Goal: Information Seeking & Learning: Learn about a topic

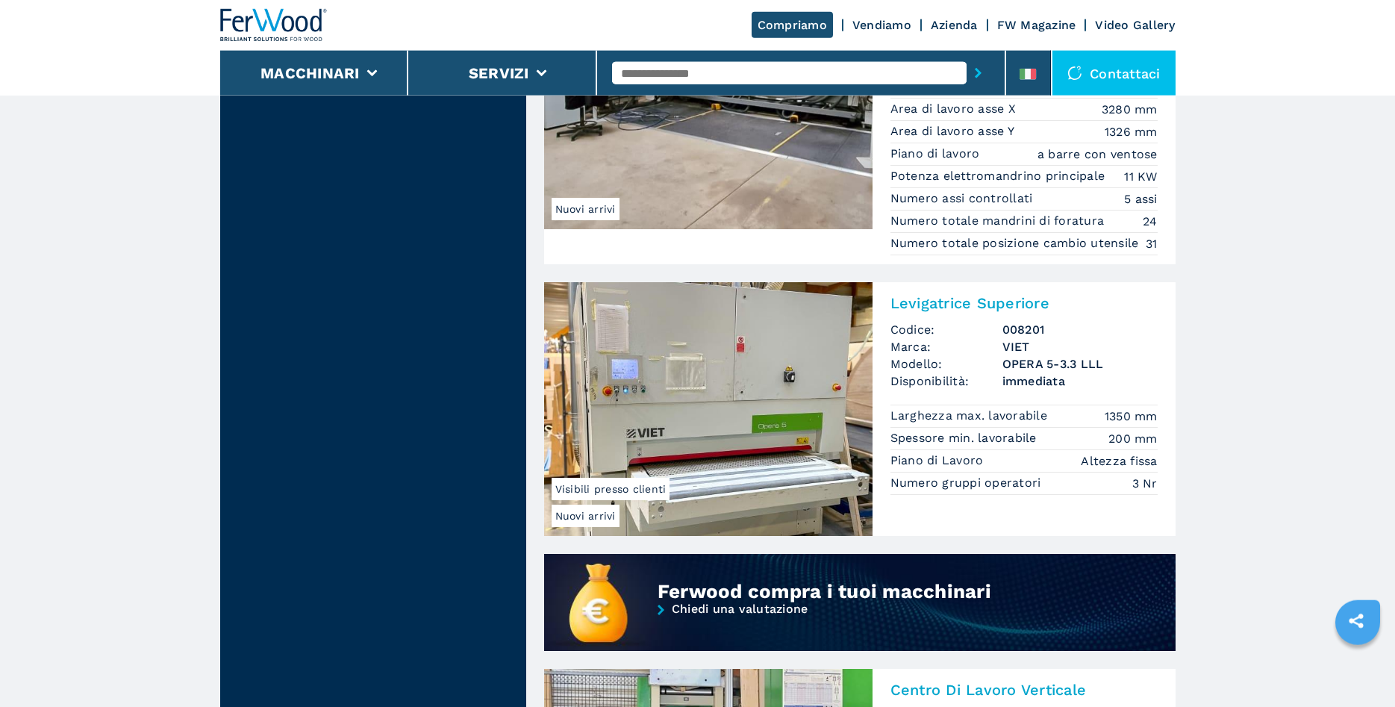
scroll to position [761, 0]
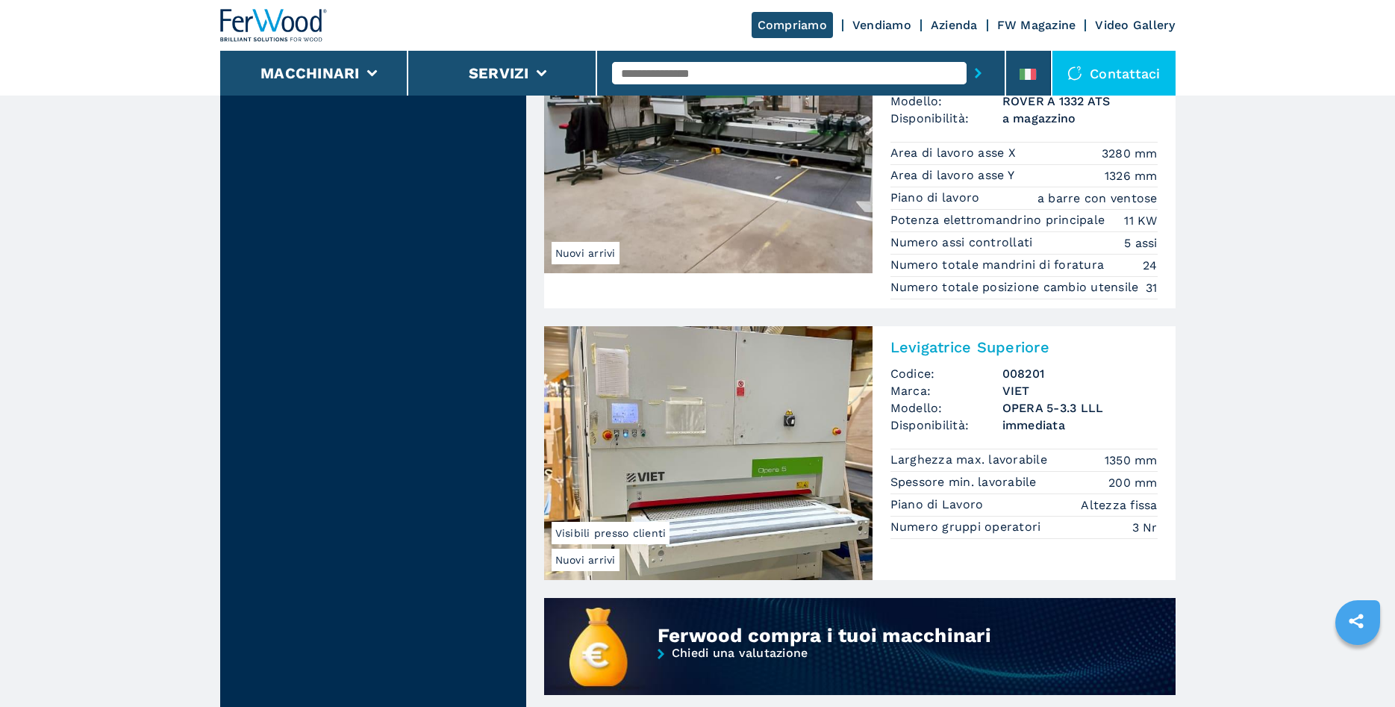
click at [958, 345] on h2 "Levigatrice Superiore" at bounding box center [1023, 347] width 267 height 18
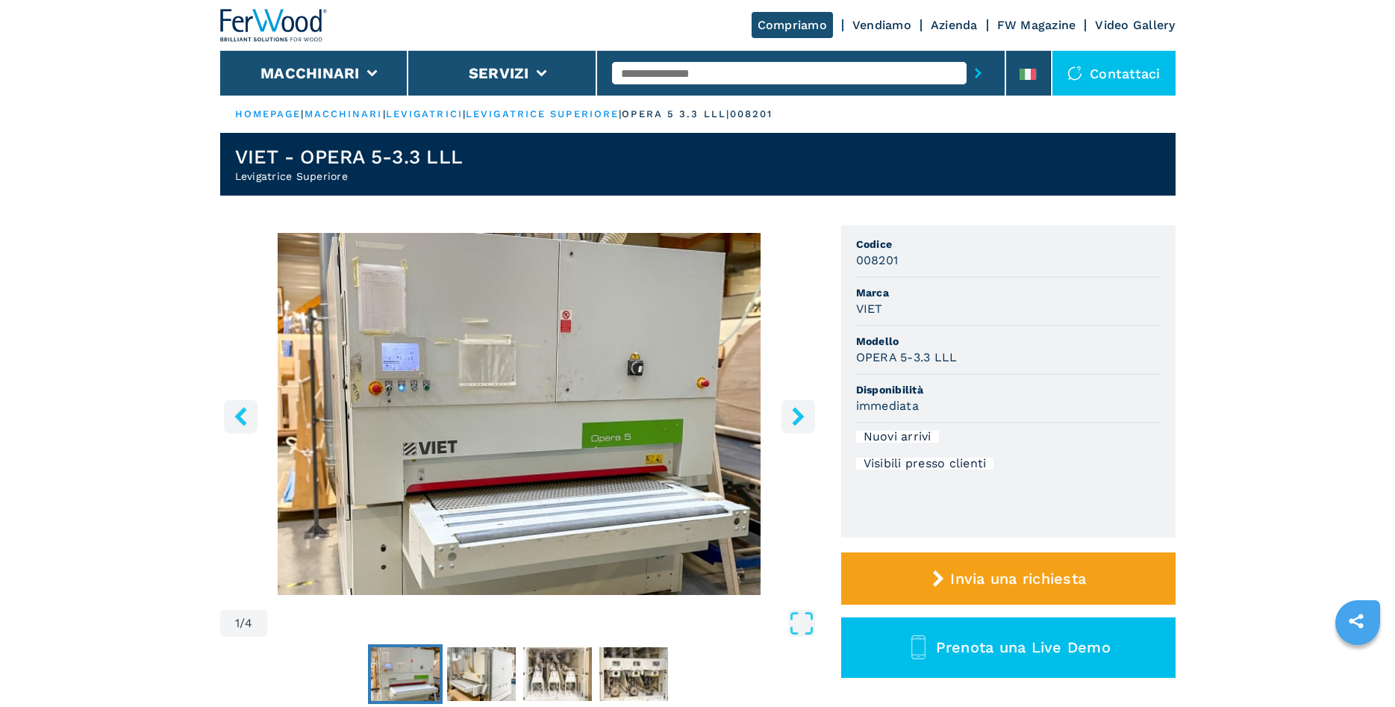
click at [799, 416] on icon "right-button" at bounding box center [798, 416] width 19 height 19
click at [793, 416] on icon "right-button" at bounding box center [798, 416] width 19 height 19
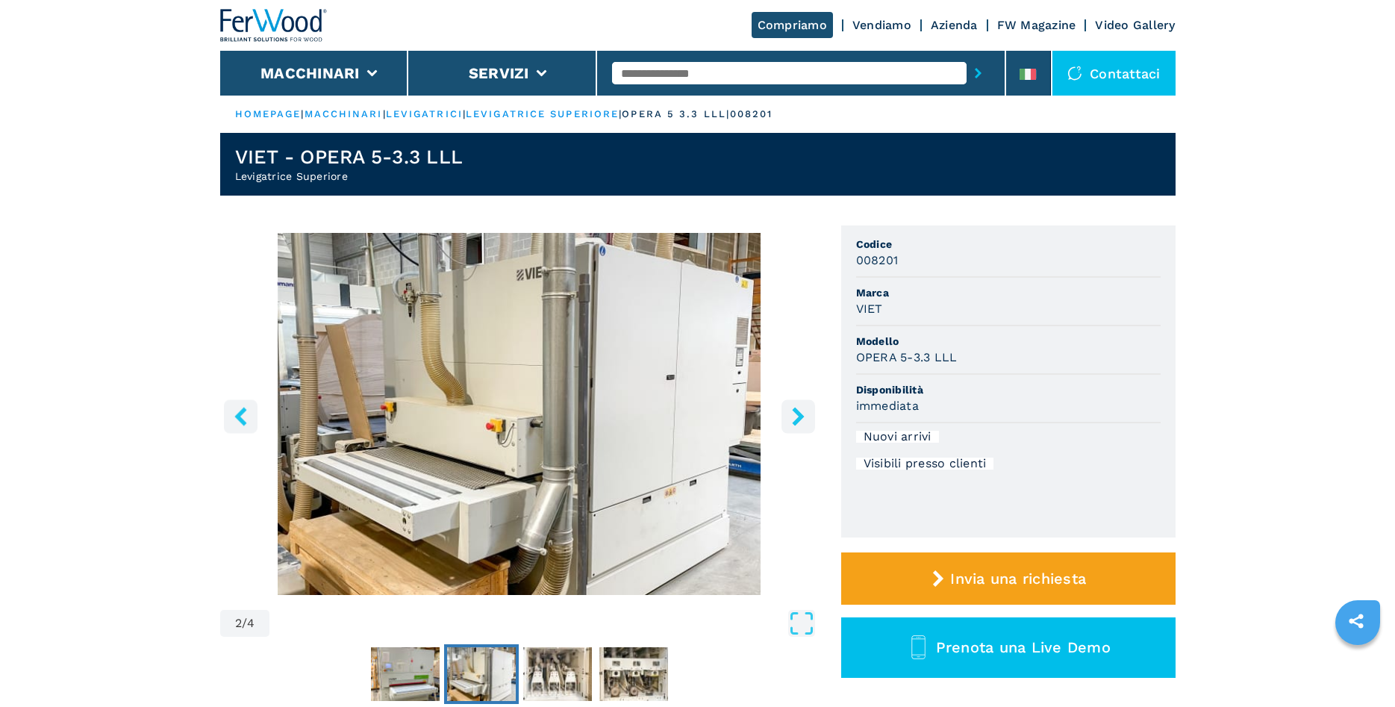
click at [792, 414] on icon "right-button" at bounding box center [798, 416] width 19 height 19
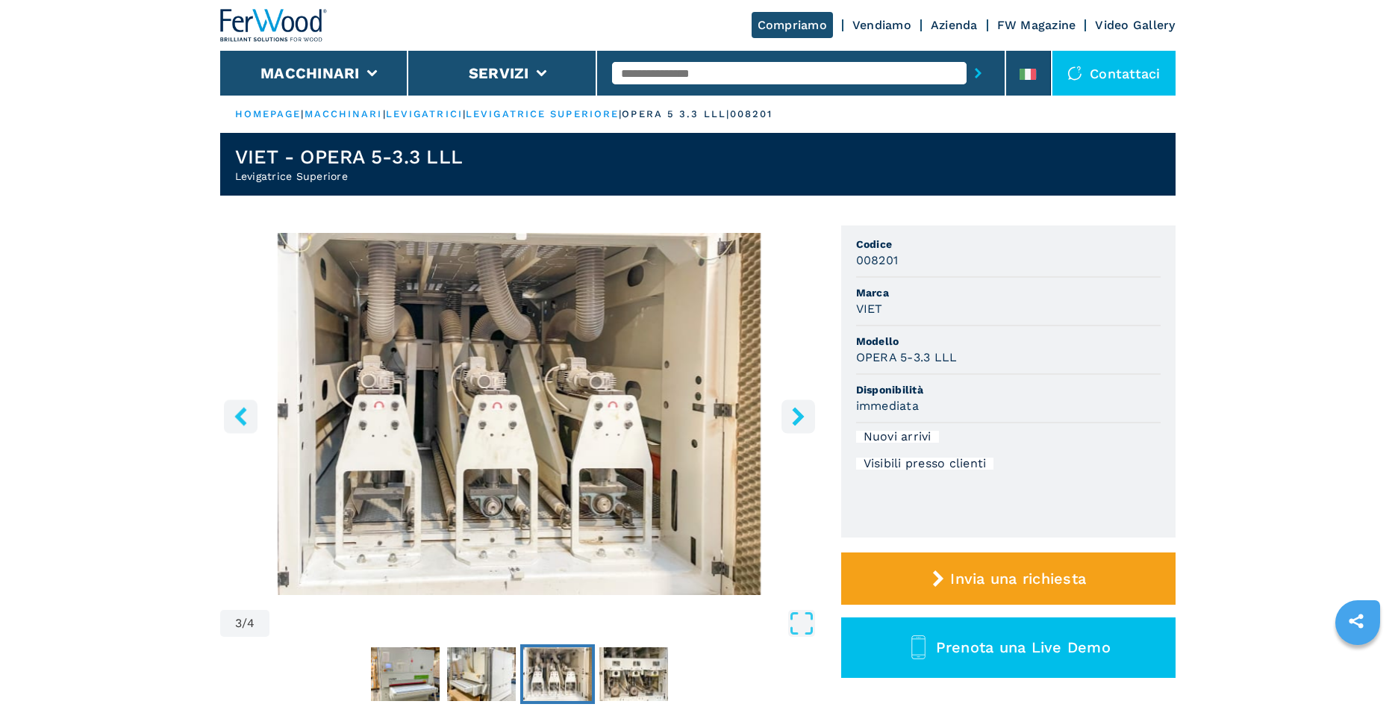
click at [793, 414] on icon "right-button" at bounding box center [798, 416] width 19 height 19
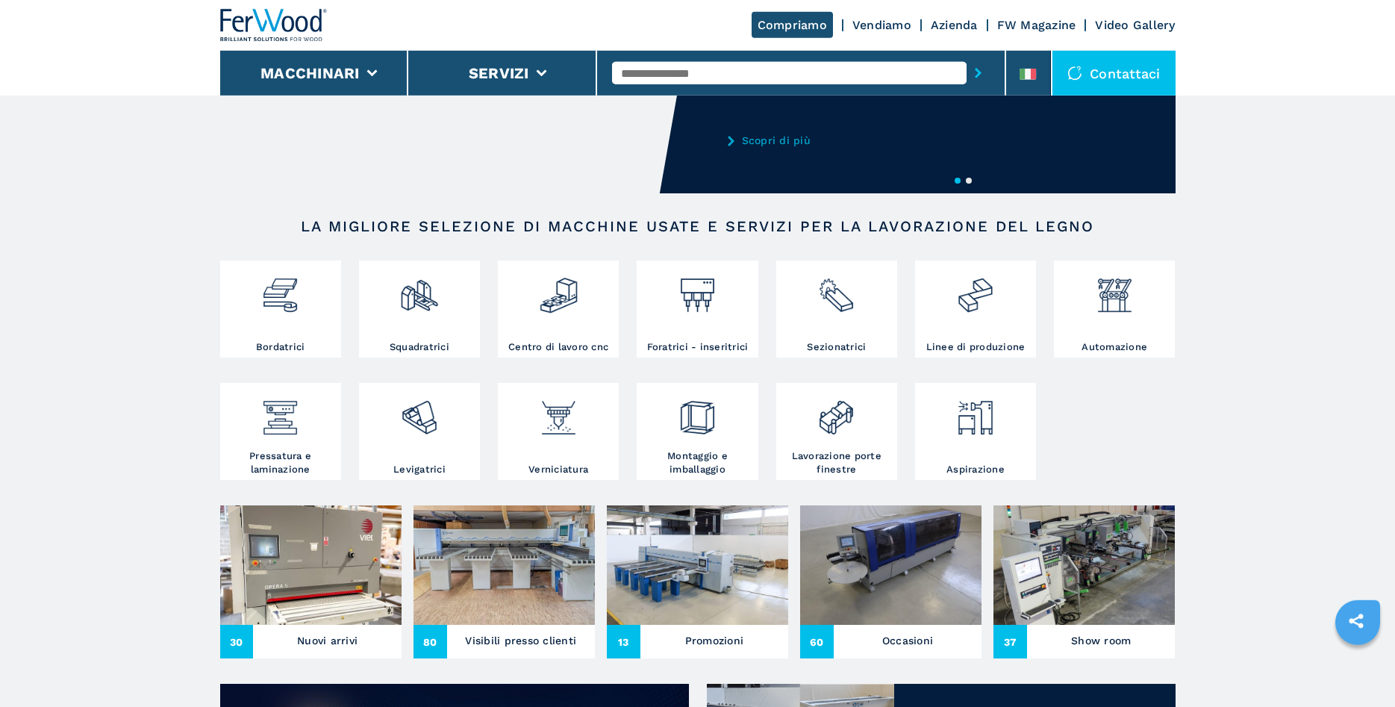
scroll to position [305, 0]
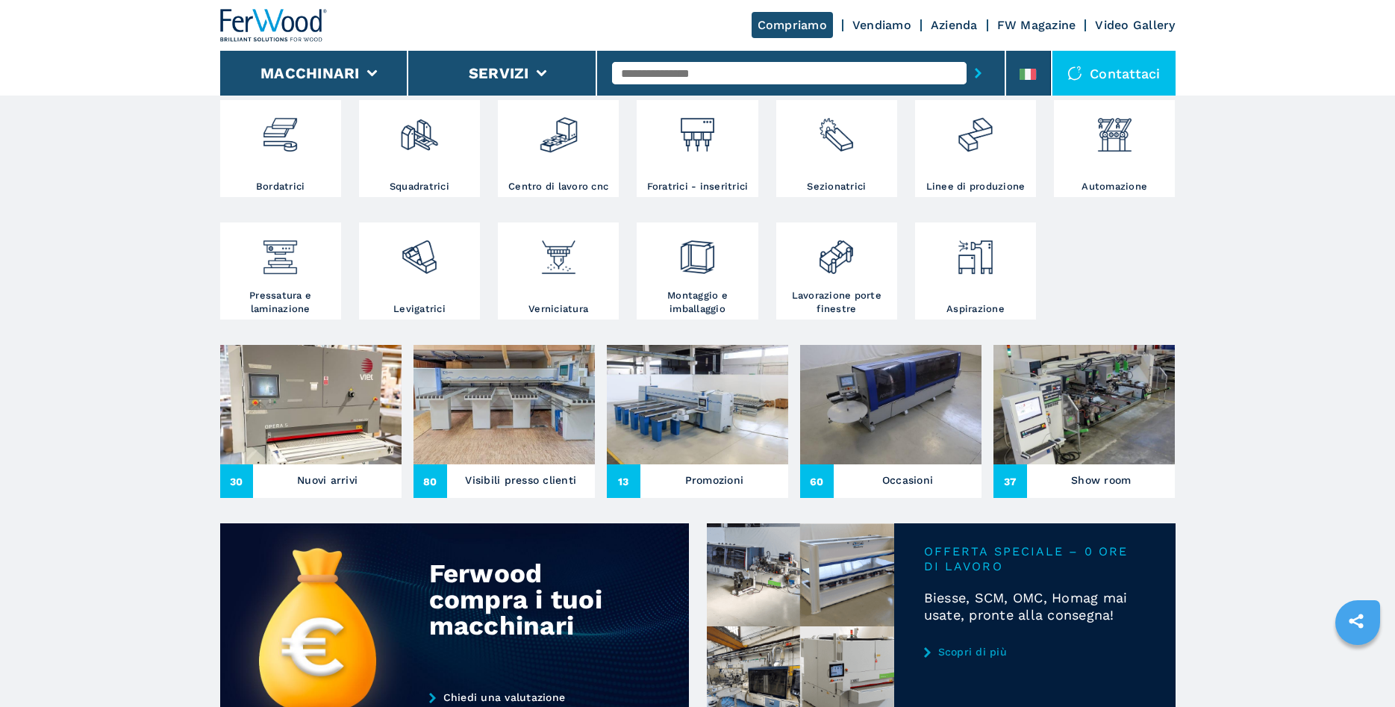
click at [315, 478] on h3 "Nuovi arrivi" at bounding box center [327, 479] width 60 height 21
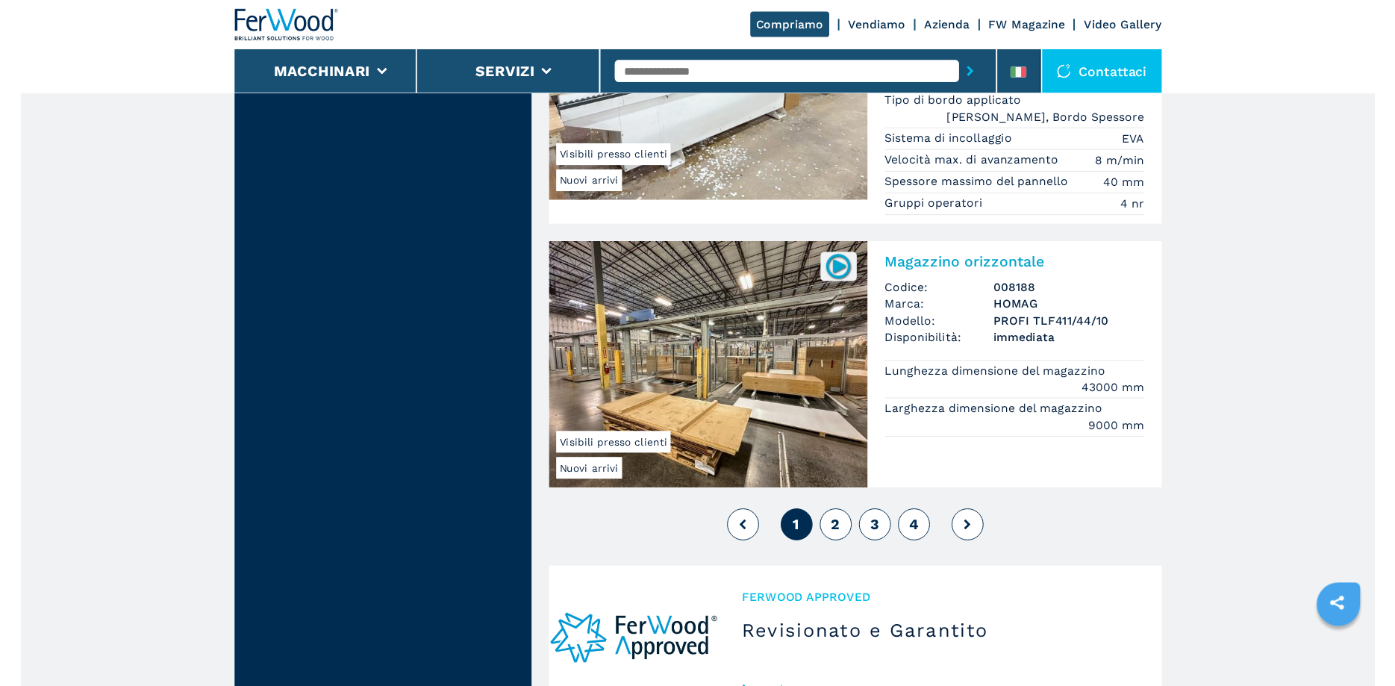
scroll to position [3514, 0]
